Goal: Task Accomplishment & Management: Manage account settings

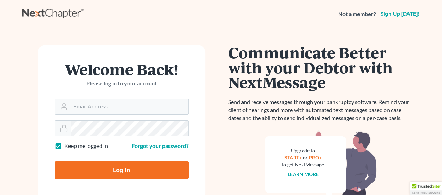
type input "[EMAIL_ADDRESS][DOMAIN_NAME]"
click at [124, 170] on input "Log In" at bounding box center [122, 169] width 134 height 17
type input "Thinking..."
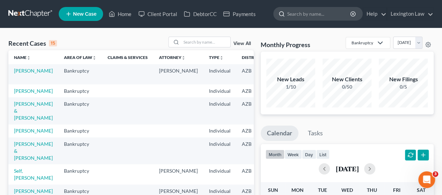
click at [314, 17] on input "search" at bounding box center [319, 13] width 64 height 13
type input "sloman"
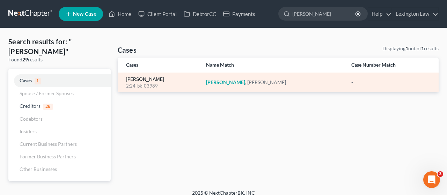
click at [145, 81] on link "Sloman, Abigail" at bounding box center [145, 79] width 38 height 5
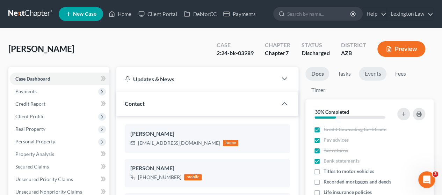
click at [373, 74] on link "Events" at bounding box center [373, 74] width 28 height 14
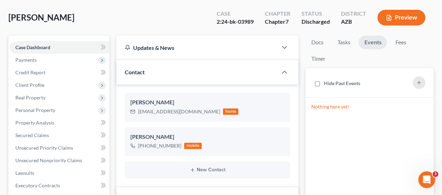
scroll to position [32, 0]
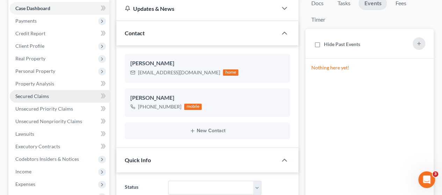
click at [59, 91] on link "Secured Claims" at bounding box center [60, 96] width 100 height 13
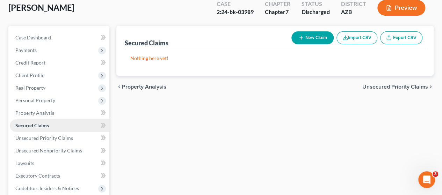
scroll to position [42, 0]
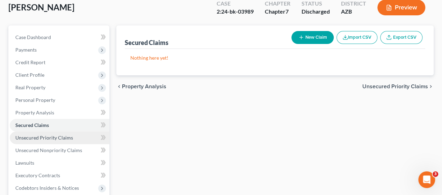
click at [38, 137] on span "Unsecured Priority Claims" at bounding box center [44, 138] width 58 height 6
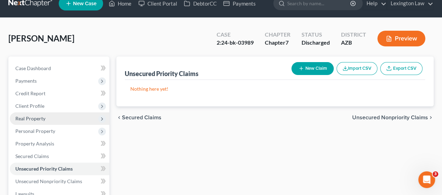
scroll to position [10, 0]
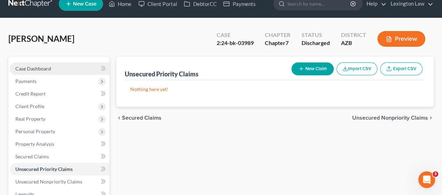
click at [49, 67] on span "Case Dashboard" at bounding box center [33, 69] width 36 height 6
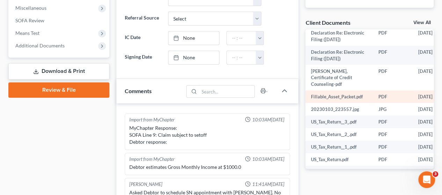
scroll to position [258, 0]
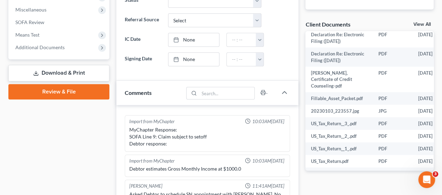
click at [316, 182] on div "Docs Tasks Events Fees Timer 30% Completed Nothing here yet! Credit Counseling …" at bounding box center [369, 172] width 135 height 726
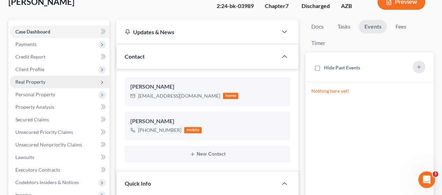
scroll to position [0, 0]
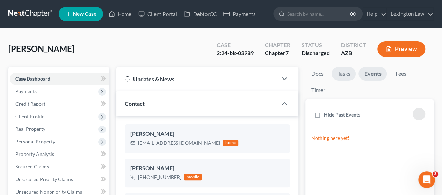
click at [338, 72] on link "Tasks" at bounding box center [344, 74] width 24 height 14
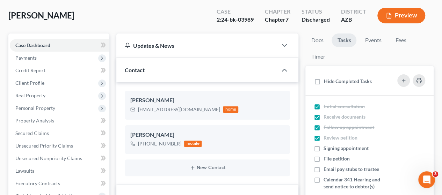
scroll to position [34, 0]
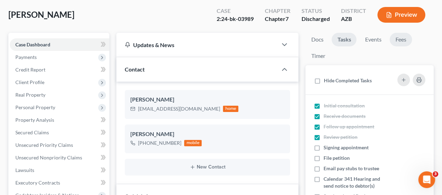
click at [406, 43] on link "Fees" at bounding box center [401, 40] width 22 height 14
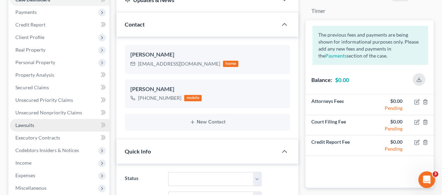
scroll to position [79, 0]
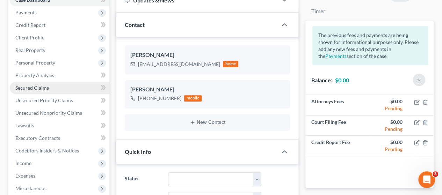
click at [51, 89] on link "Secured Claims" at bounding box center [60, 88] width 100 height 13
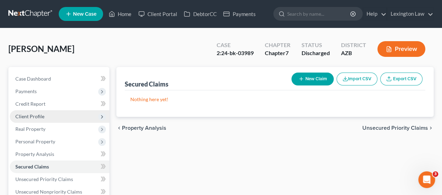
scroll to position [56, 0]
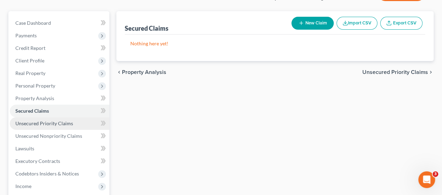
click at [34, 123] on span "Unsecured Priority Claims" at bounding box center [44, 124] width 58 height 6
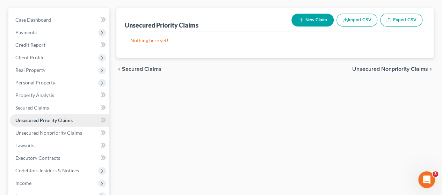
scroll to position [59, 0]
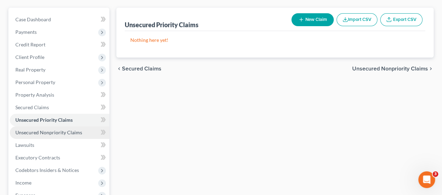
click at [40, 130] on span "Unsecured Nonpriority Claims" at bounding box center [48, 133] width 67 height 6
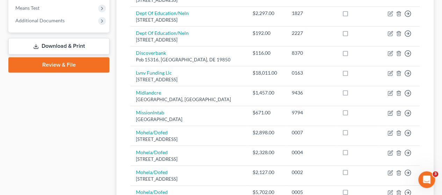
scroll to position [282, 0]
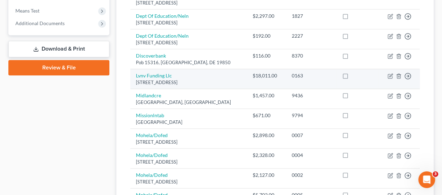
click at [201, 79] on div "Po Box 10497, Greenville, SC 29603" at bounding box center [188, 82] width 105 height 7
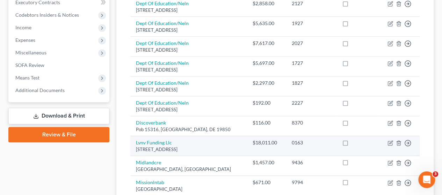
scroll to position [213, 0]
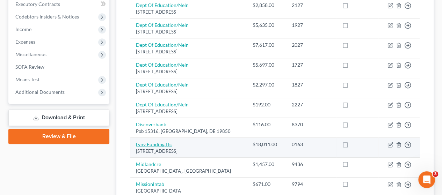
click at [168, 143] on link "Lvnv Funding Llc" at bounding box center [154, 144] width 36 height 6
select select "42"
select select "0"
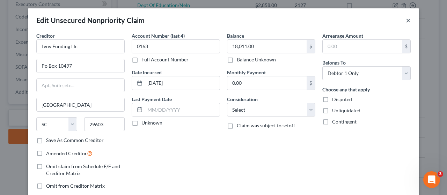
click at [406, 19] on button "×" at bounding box center [408, 20] width 5 height 8
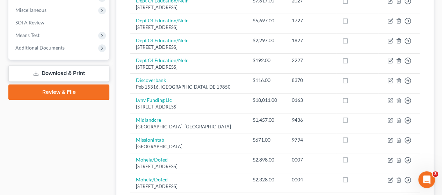
scroll to position [246, 0]
